Goal: Task Accomplishment & Management: Manage account settings

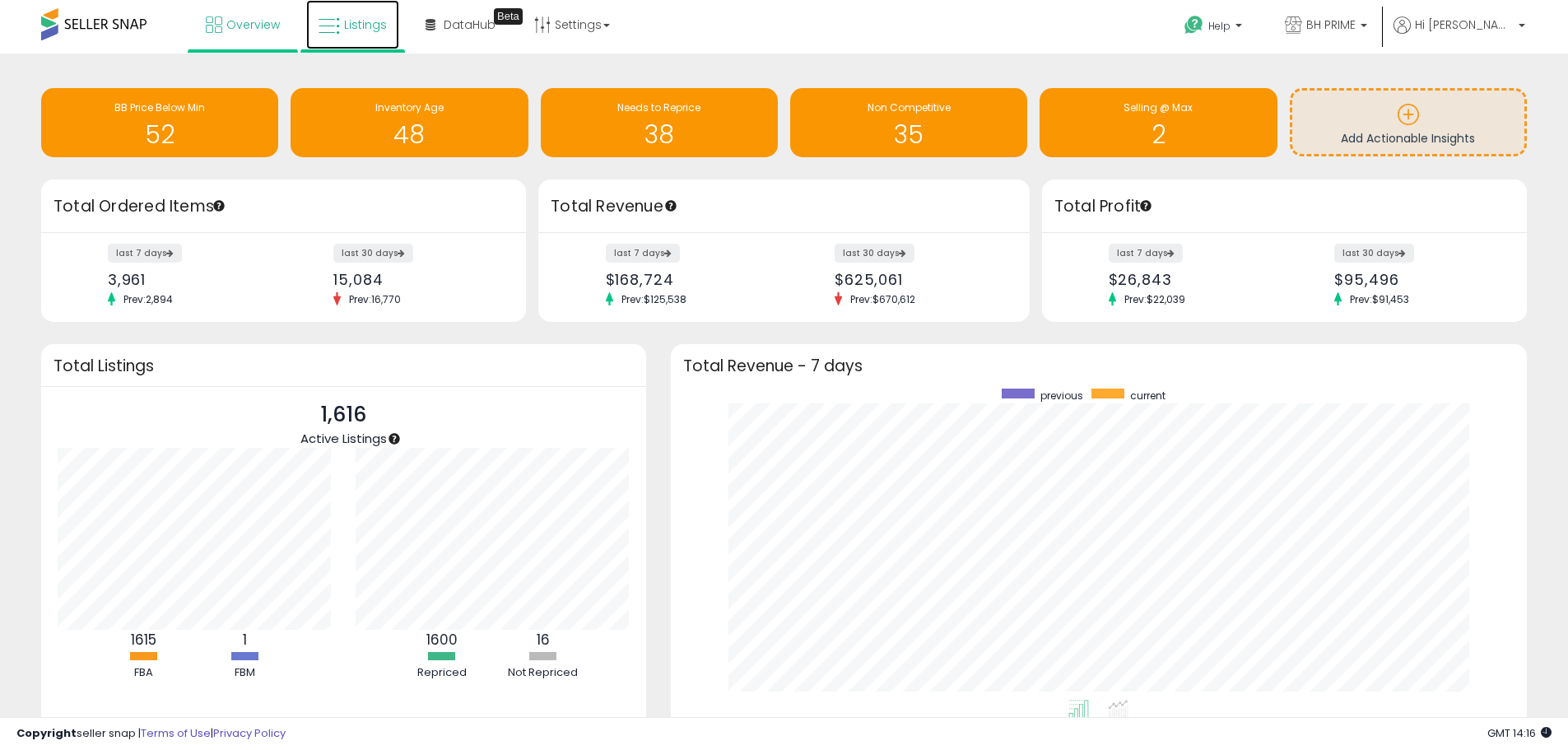
click at [389, 32] on link "Listings" at bounding box center [353, 24] width 93 height 50
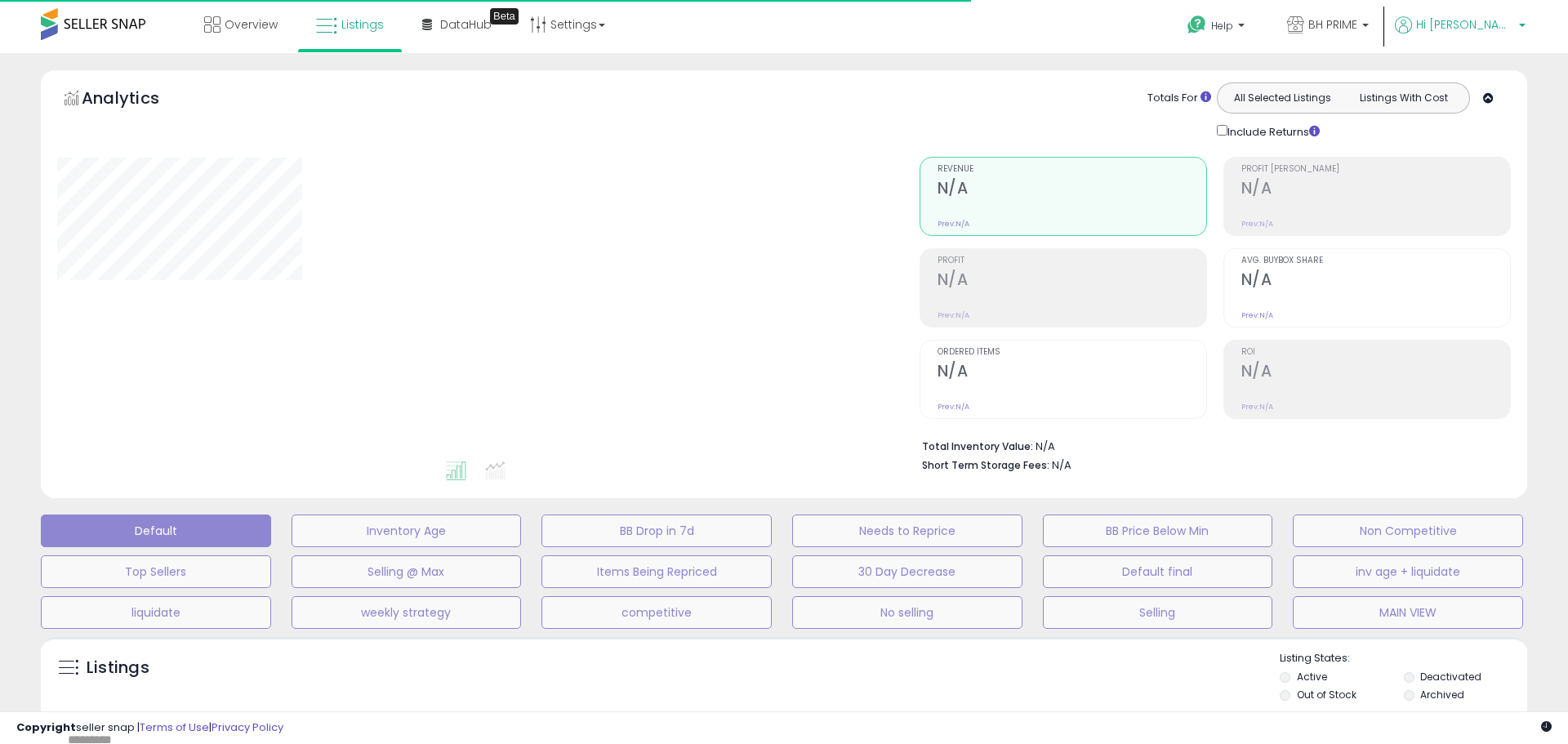
click at [1512, 22] on span "Hi Joshua" at bounding box center [1465, 24] width 98 height 16
click at [1489, 169] on link "Logout" at bounding box center [1489, 172] width 36 height 15
